Goal: Task Accomplishment & Management: Manage account settings

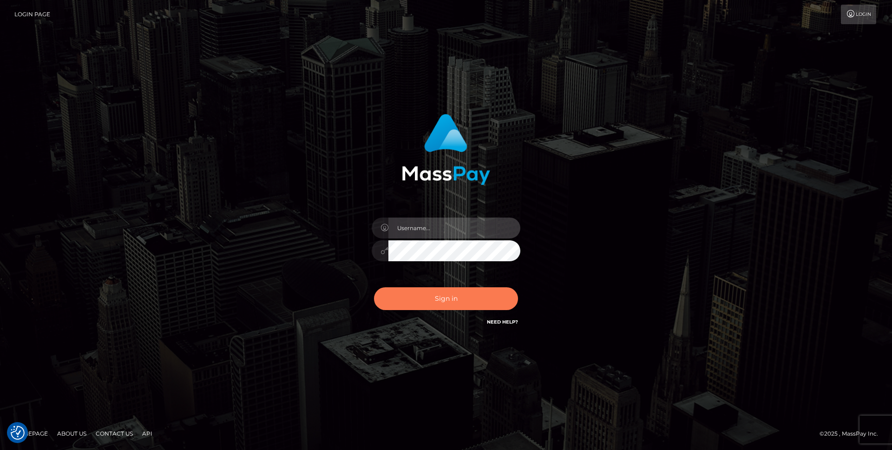
type input "Jordan Yallen"
click at [430, 300] on button "Sign in" at bounding box center [446, 298] width 144 height 23
type input "Jordan Yallen"
click at [430, 300] on button "Sign in" at bounding box center [446, 298] width 144 height 23
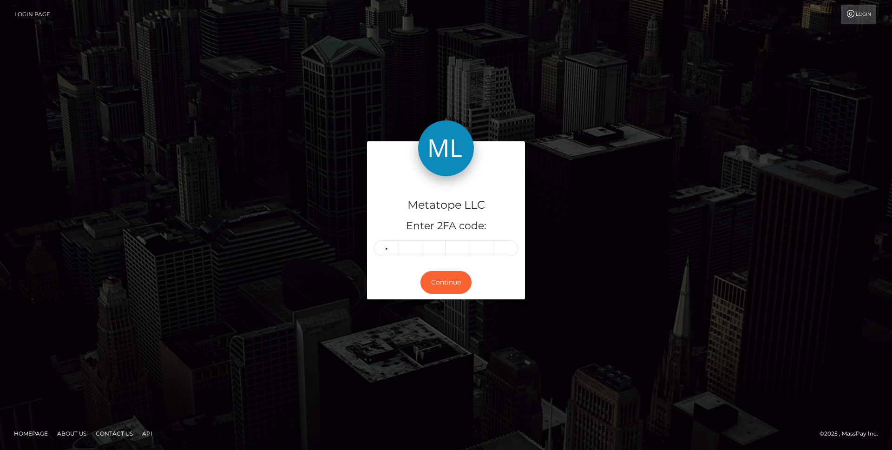
type input "9"
type input "8"
type input "7"
type input "9"
type input "1"
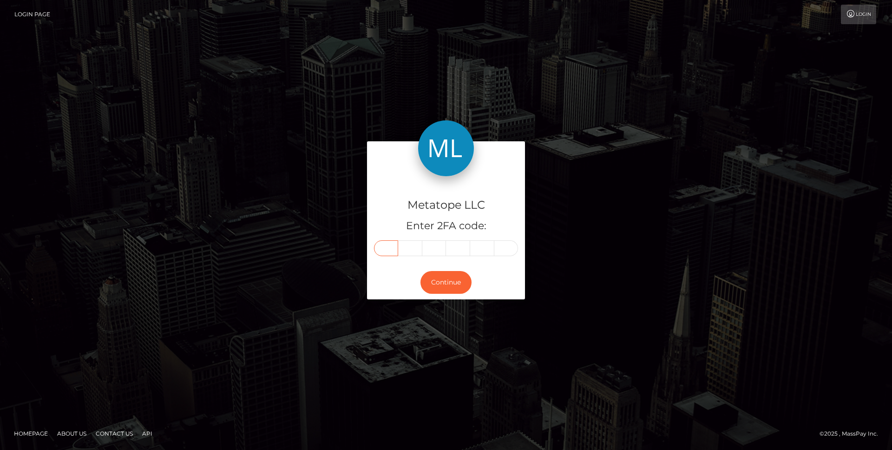
type input "9"
type input "8"
type input "7"
type input "9"
type input "1"
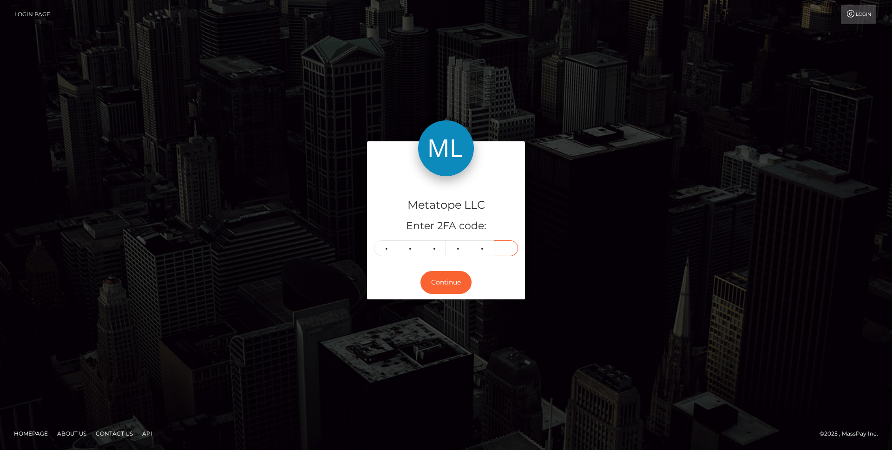
type input "3"
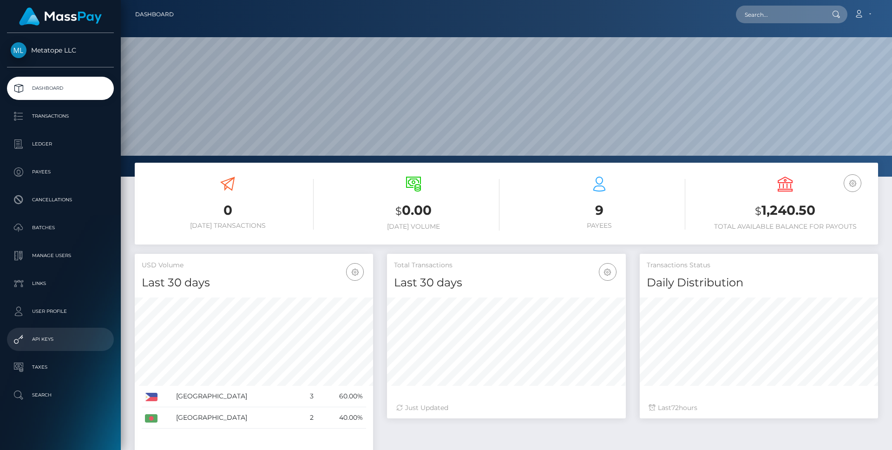
scroll to position [5, 0]
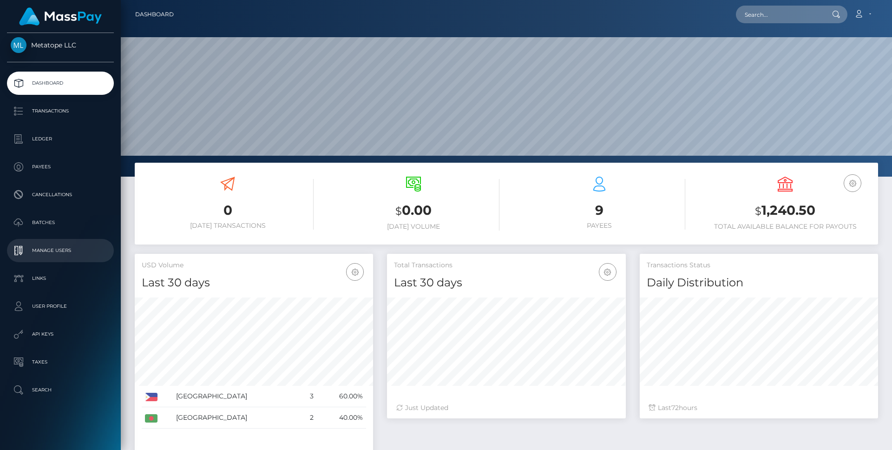
click at [48, 253] on p "Manage Users" at bounding box center [60, 250] width 99 height 14
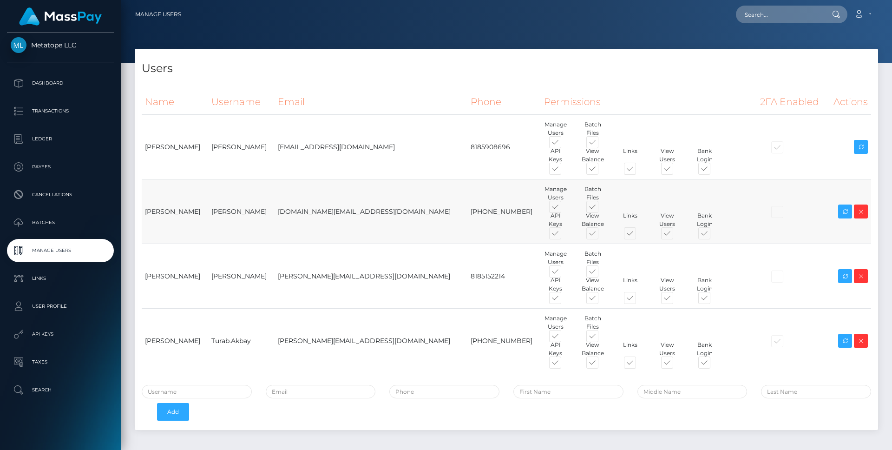
scroll to position [36, 0]
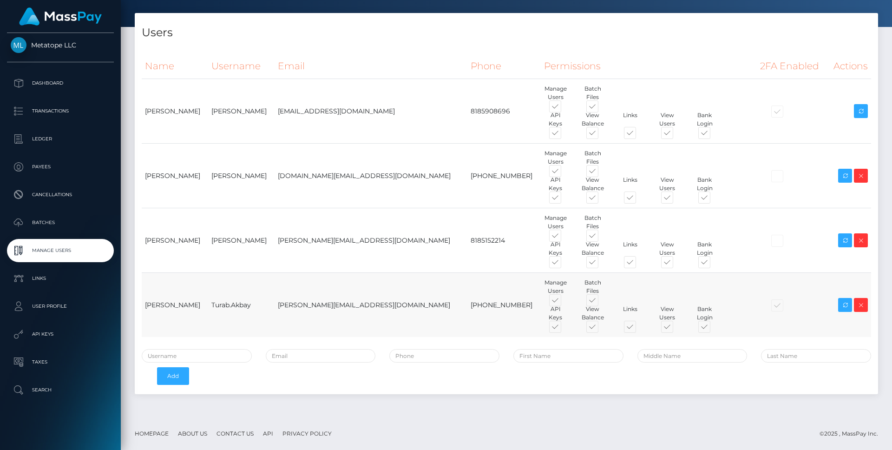
click at [162, 302] on td "Turab Akbay" at bounding box center [175, 305] width 66 height 65
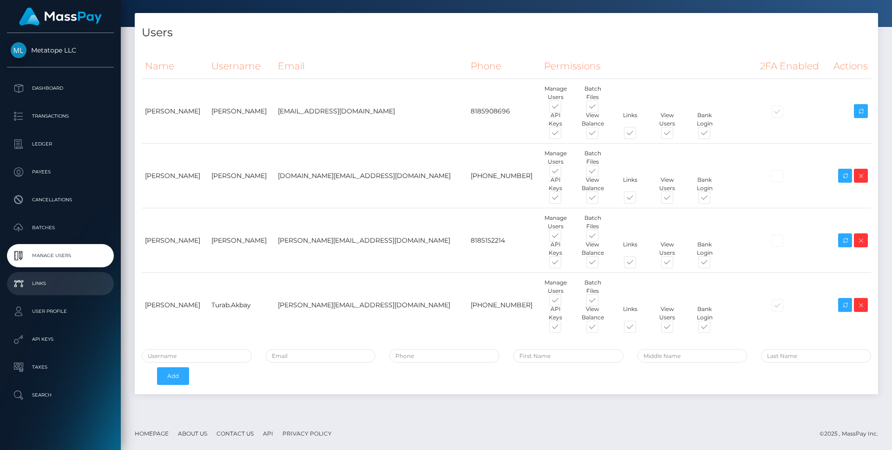
click at [39, 280] on p "Links" at bounding box center [60, 283] width 99 height 14
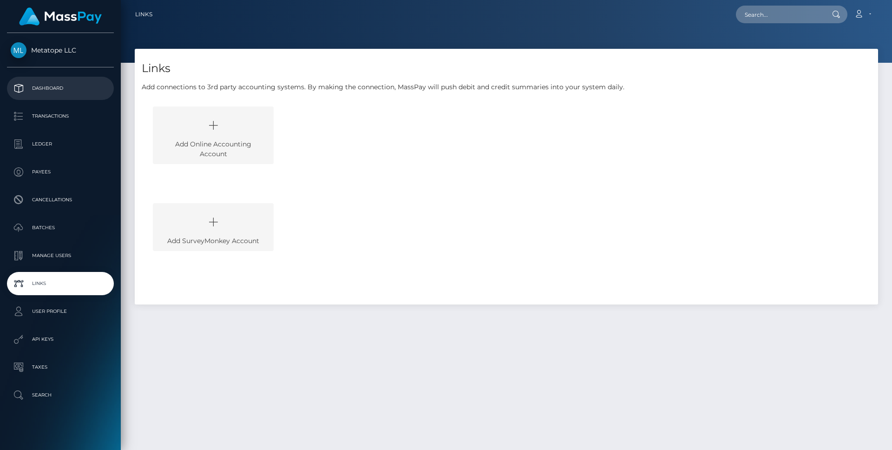
click at [58, 89] on p "Dashboard" at bounding box center [60, 88] width 99 height 14
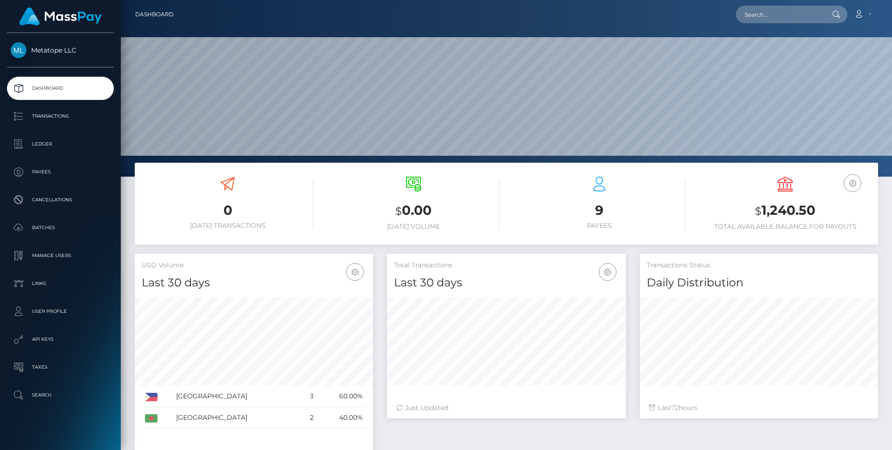
scroll to position [165, 239]
click at [43, 180] on link "Payees" at bounding box center [60, 171] width 107 height 23
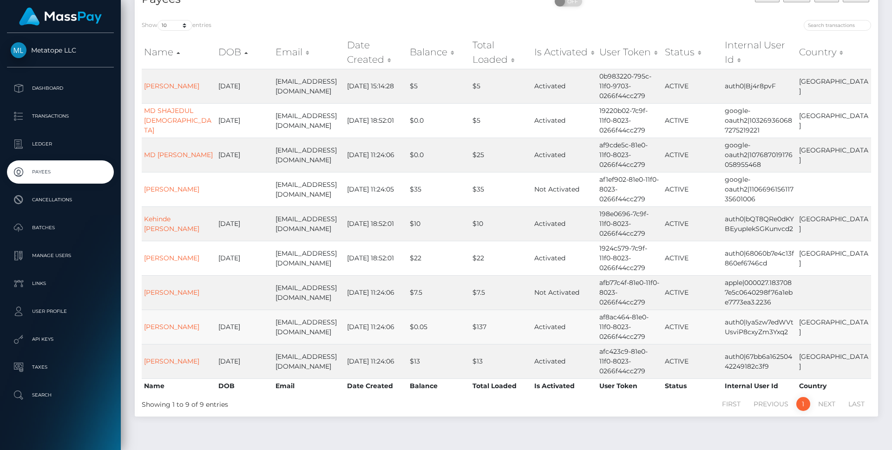
scroll to position [92, 0]
